Goal: Information Seeking & Learning: Learn about a topic

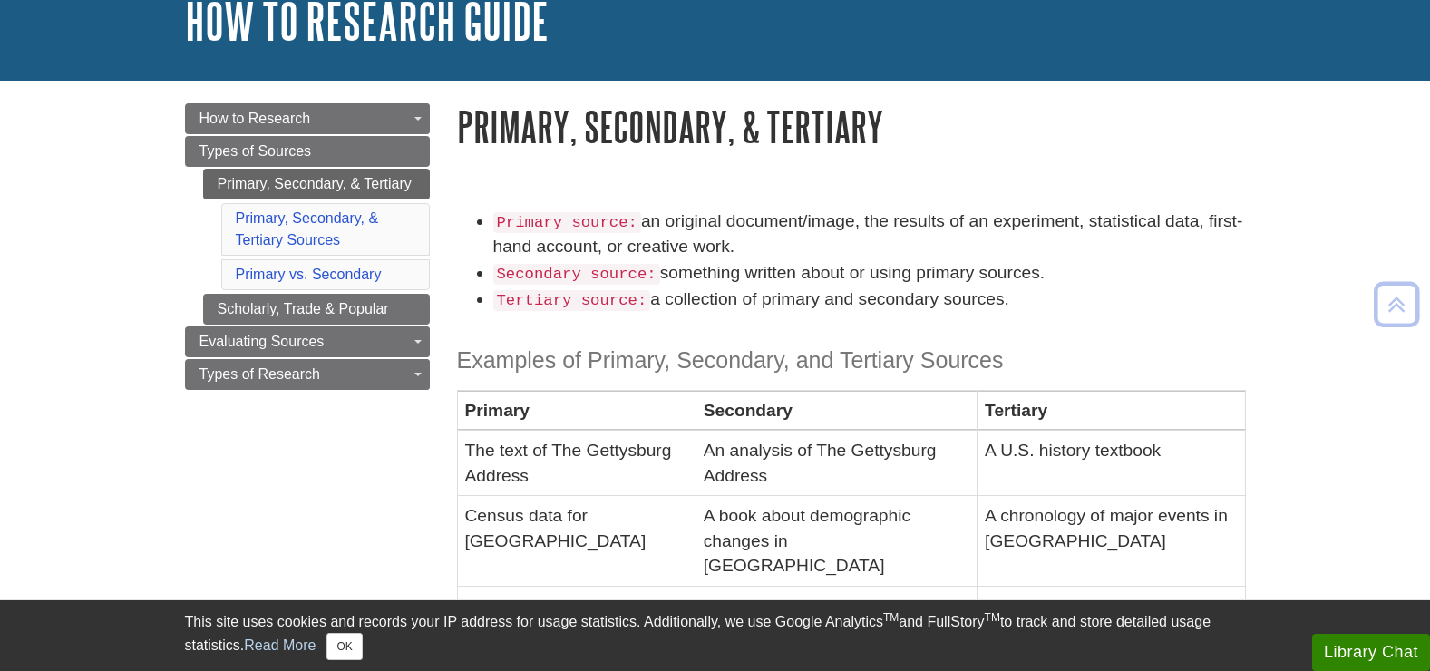
scroll to position [91, 0]
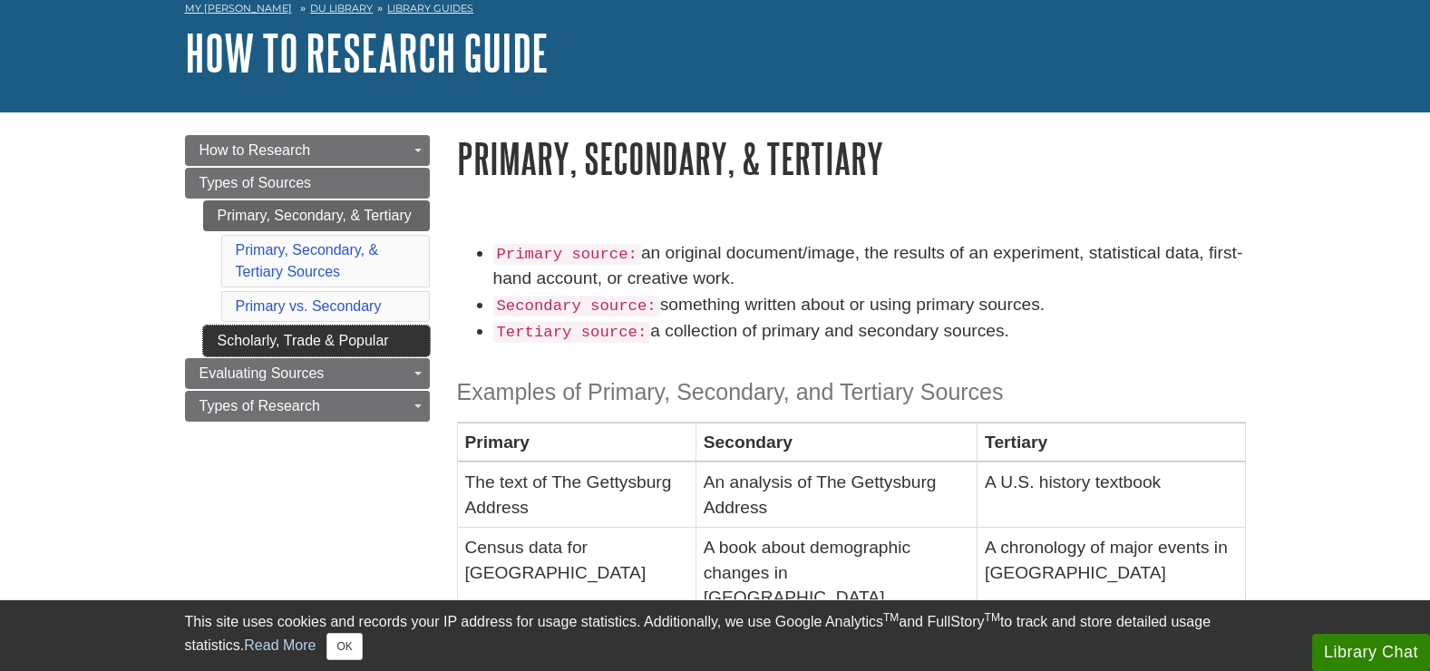
click at [293, 343] on link "Scholarly, Trade & Popular" at bounding box center [316, 341] width 227 height 31
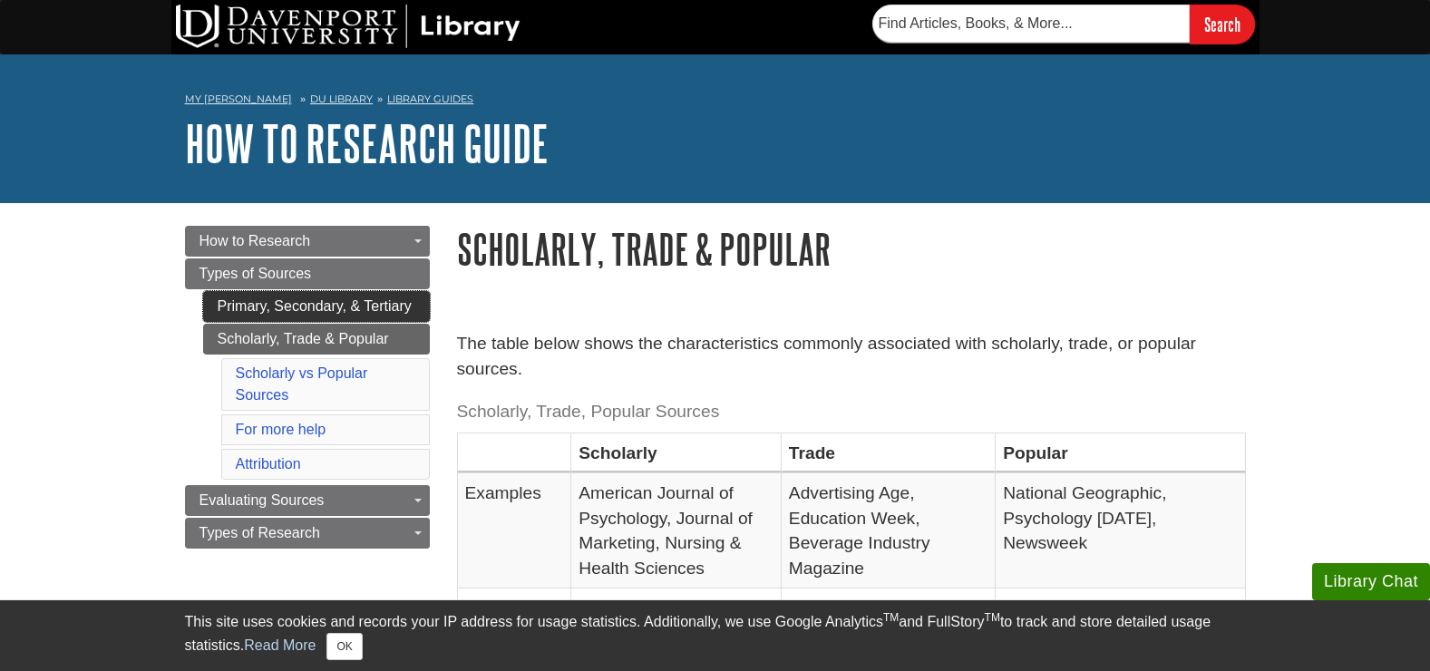
click at [340, 308] on link "Primary, Secondary, & Tertiary" at bounding box center [316, 306] width 227 height 31
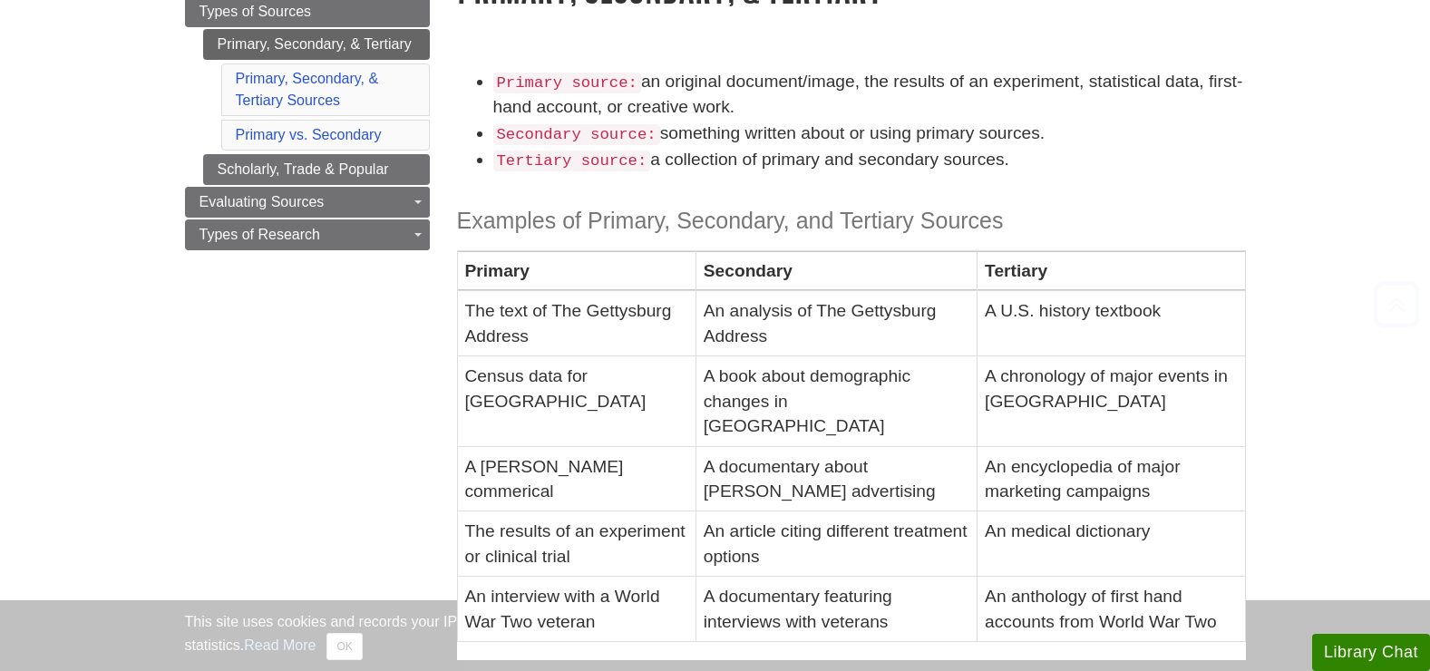
scroll to position [272, 0]
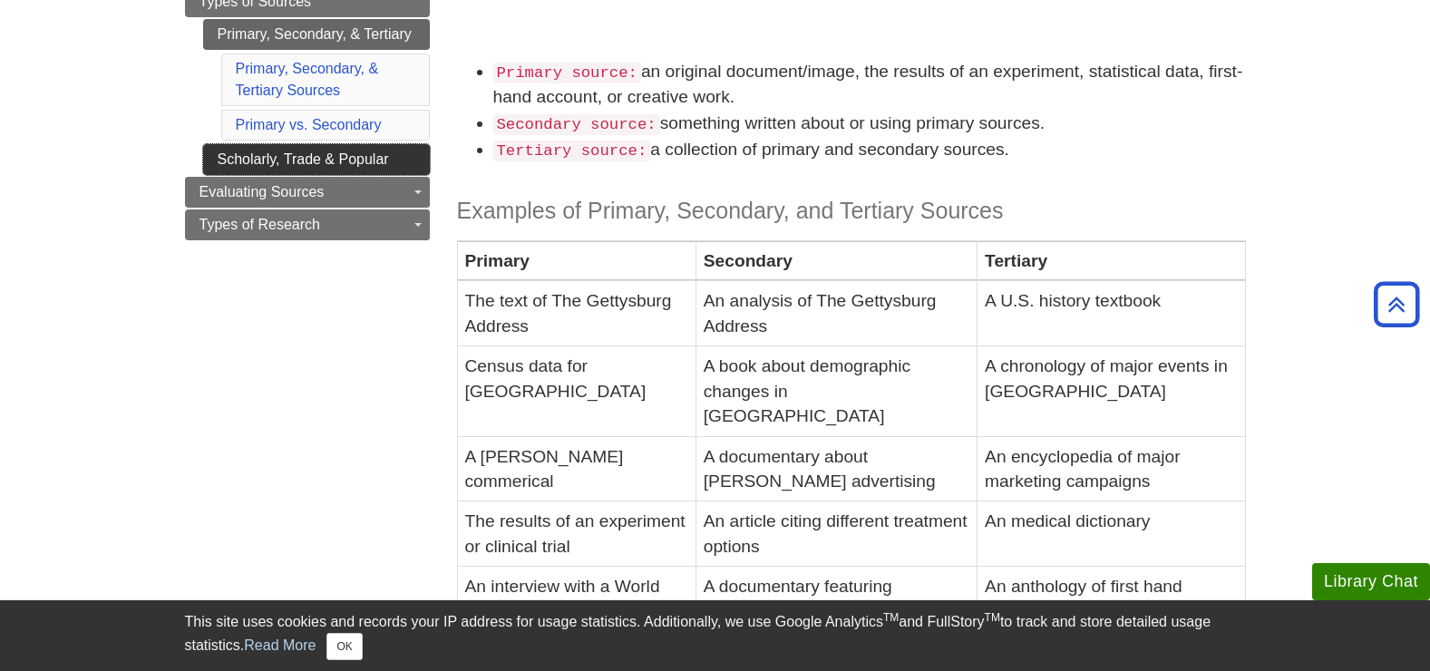
click at [356, 161] on link "Scholarly, Trade & Popular" at bounding box center [316, 159] width 227 height 31
